Goal: Task Accomplishment & Management: Use online tool/utility

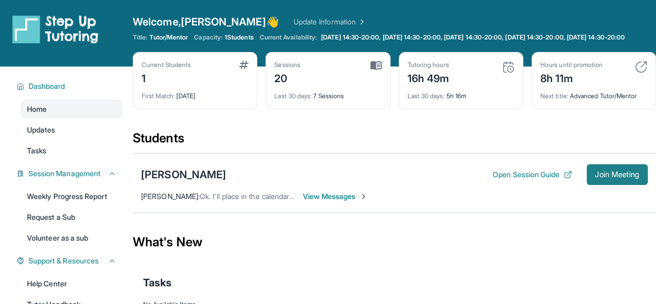
click at [619, 177] on span "Join Meeting" at bounding box center [617, 174] width 45 height 6
click at [609, 175] on button "Join Meeting" at bounding box center [617, 174] width 61 height 21
